Goal: Use online tool/utility: Utilize a website feature to perform a specific function

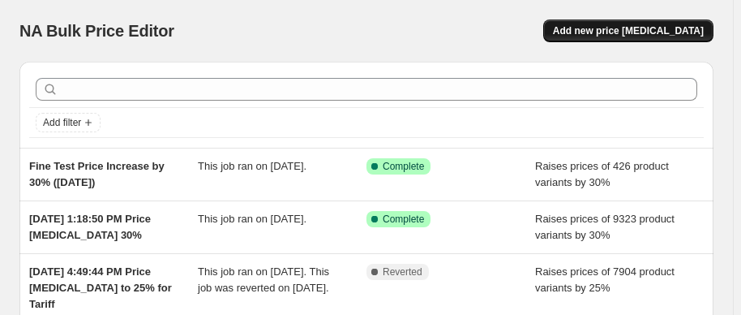
click at [698, 24] on span "Add new price [MEDICAL_DATA]" at bounding box center [628, 30] width 151 height 13
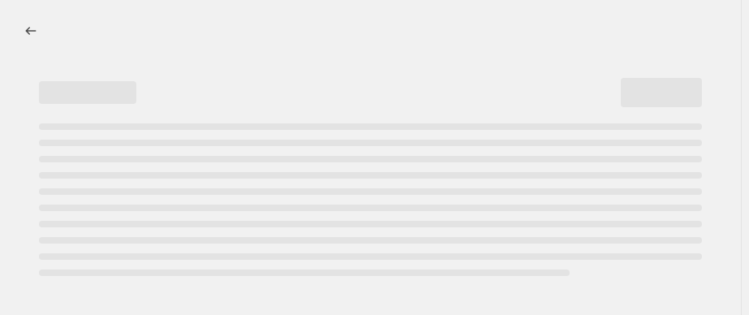
select select "percentage"
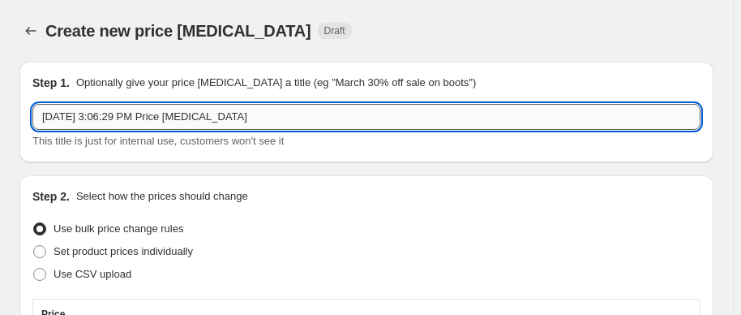
click at [140, 120] on input "[DATE] 3:06:29 PM Price [MEDICAL_DATA]" at bounding box center [366, 117] width 668 height 26
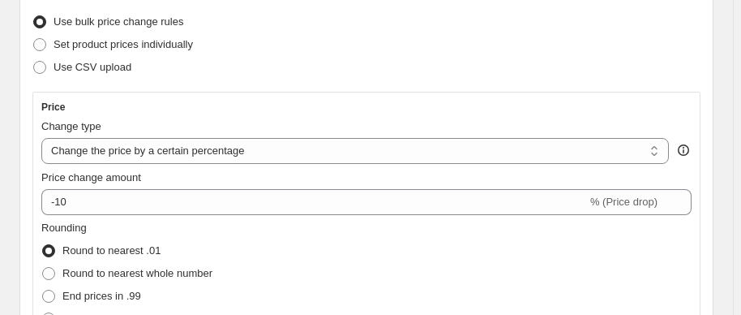
scroll to position [221, 0]
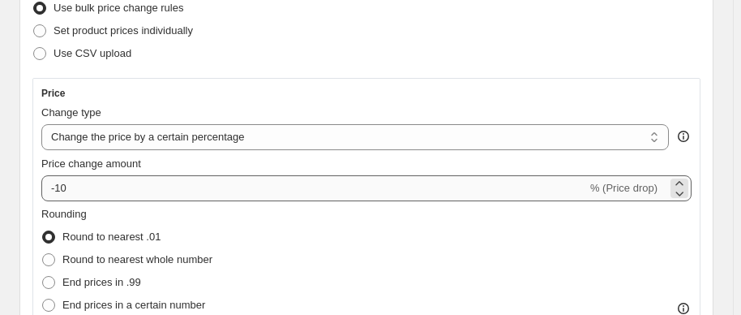
type input "BT Labs 30% [DATE] 3:06:29 PM Price [MEDICAL_DATA]"
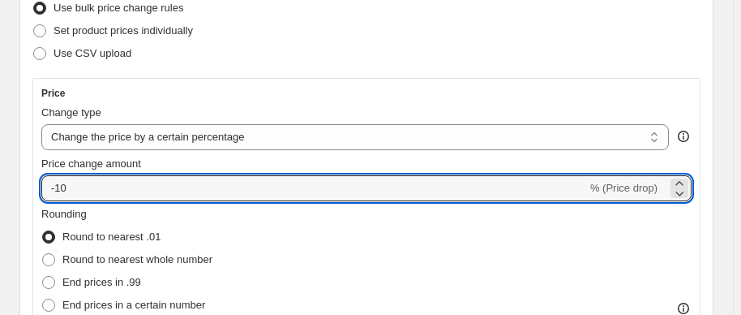
drag, startPoint x: 194, startPoint y: 189, endPoint x: -63, endPoint y: 195, distance: 257.2
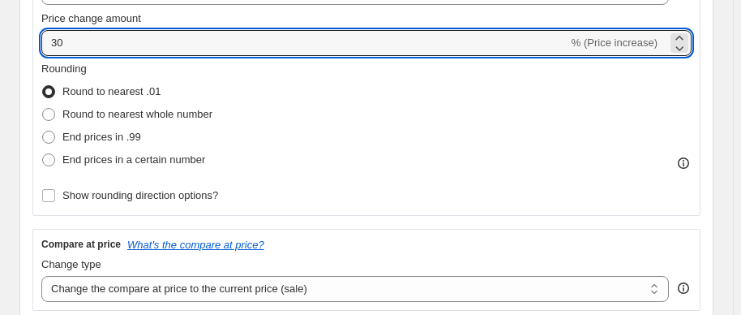
scroll to position [368, 0]
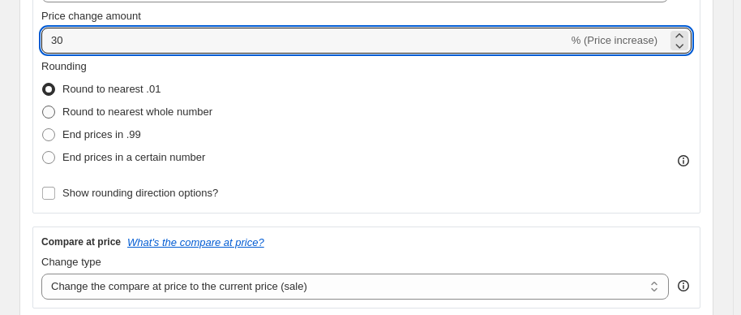
type input "30"
click at [135, 109] on span "Round to nearest whole number" at bounding box center [137, 111] width 150 height 12
click at [43, 106] on input "Round to nearest whole number" at bounding box center [42, 105] width 1 height 1
radio input "true"
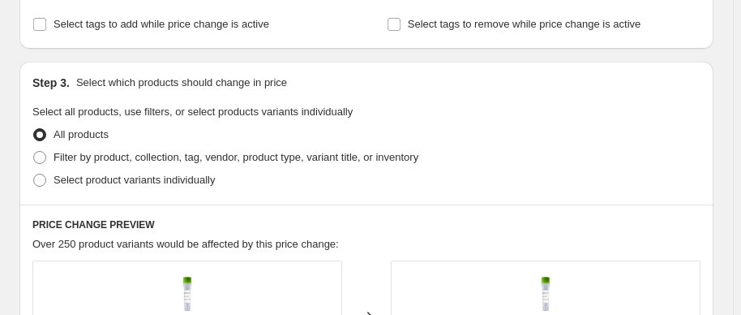
scroll to position [884, 0]
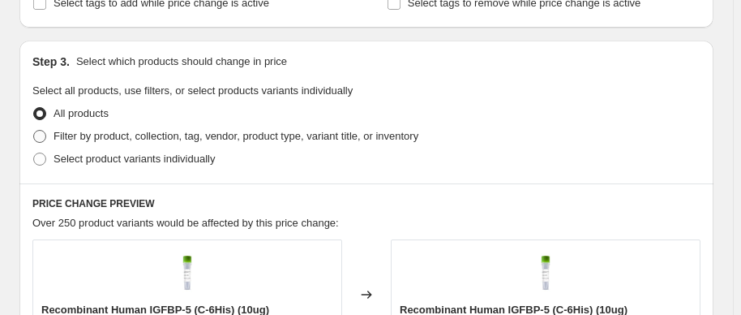
click at [230, 135] on span "Filter by product, collection, tag, vendor, product type, variant title, or inv…" at bounding box center [236, 136] width 365 height 12
click at [34, 131] on input "Filter by product, collection, tag, vendor, product type, variant title, or inv…" at bounding box center [33, 130] width 1 height 1
radio input "true"
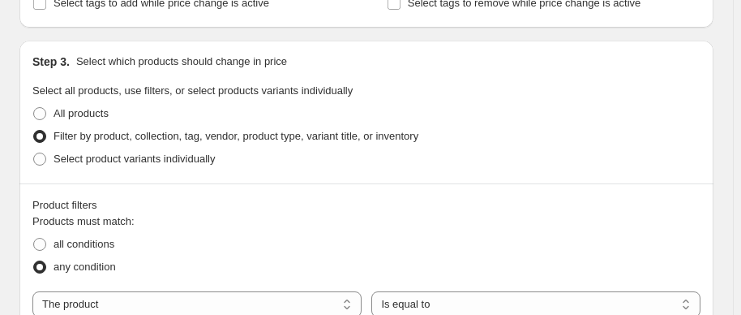
scroll to position [958, 0]
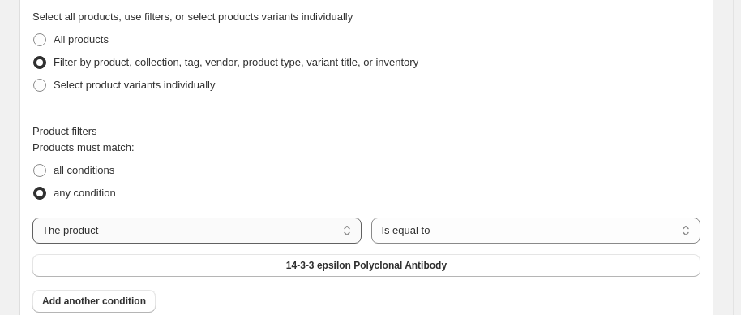
click at [148, 227] on select "The product The product's collection The product's tag The product's vendor The…" at bounding box center [196, 230] width 329 height 26
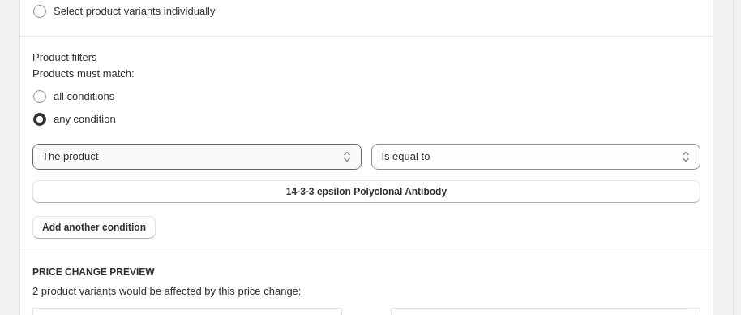
click at [140, 155] on select "The product The product's collection The product's tag The product's vendor The…" at bounding box center [196, 157] width 329 height 26
select select "vendor"
click at [461, 152] on select "Is equal to Is not equal to" at bounding box center [535, 157] width 329 height 26
click at [376, 144] on select "Is equal to Is not equal to" at bounding box center [535, 157] width 329 height 26
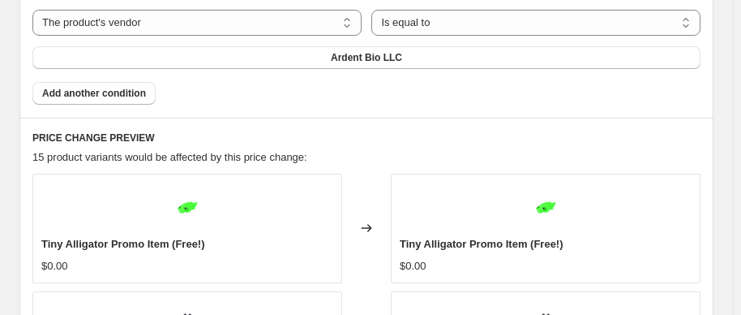
scroll to position [1179, 0]
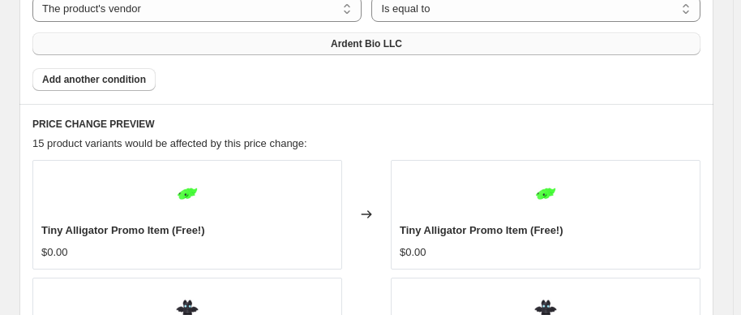
click at [353, 38] on span "Ardent Bio LLC" at bounding box center [366, 43] width 71 height 13
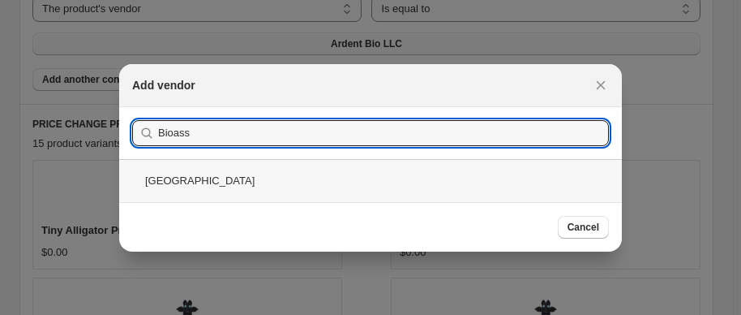
type input "Bioass"
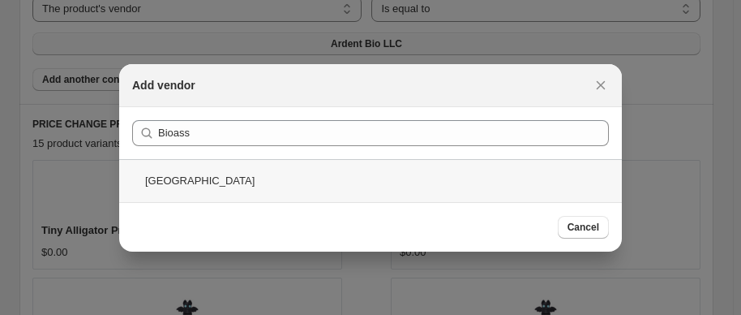
click at [253, 183] on div "[GEOGRAPHIC_DATA]" at bounding box center [370, 180] width 503 height 43
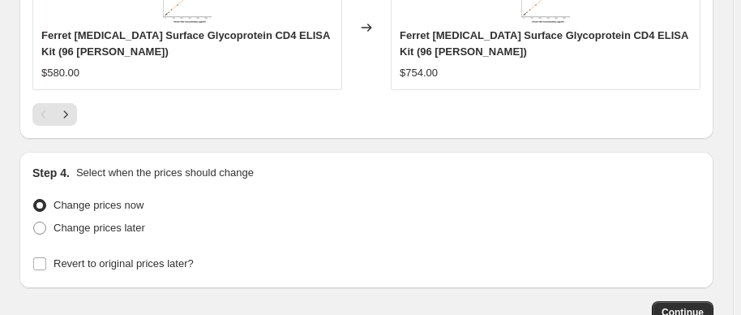
scroll to position [1903, 0]
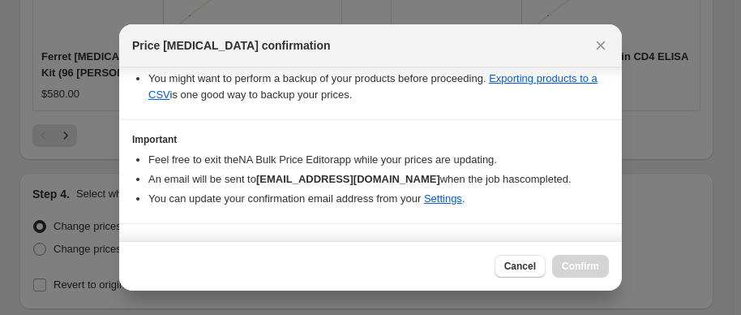
scroll to position [354, 0]
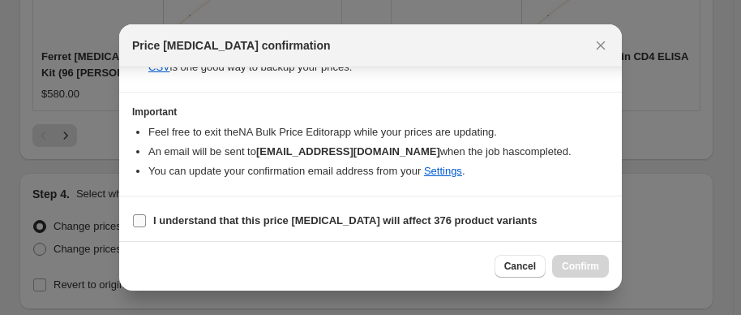
click at [141, 217] on input "I understand that this price [MEDICAL_DATA] will affect 376 product variants" at bounding box center [139, 220] width 13 height 13
checkbox input "true"
click at [575, 265] on span "Confirm" at bounding box center [580, 266] width 37 height 13
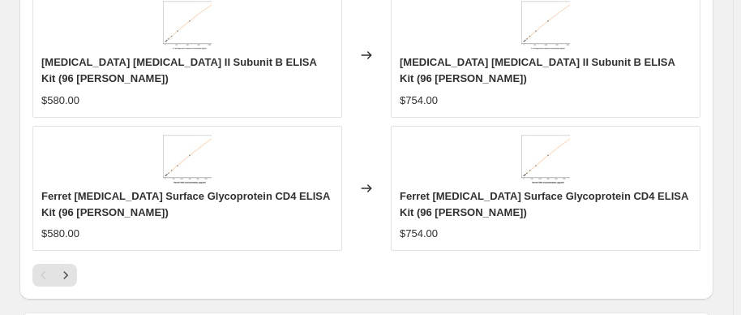
scroll to position [1945, 0]
